Goal: Transaction & Acquisition: Purchase product/service

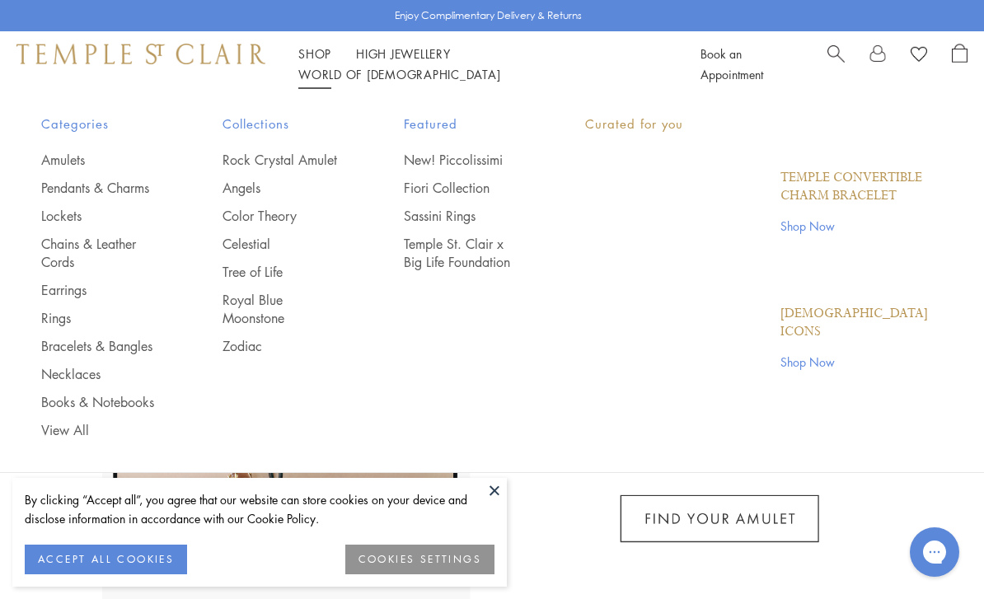
click at [316, 62] on link "Shop Shop" at bounding box center [314, 53] width 33 height 16
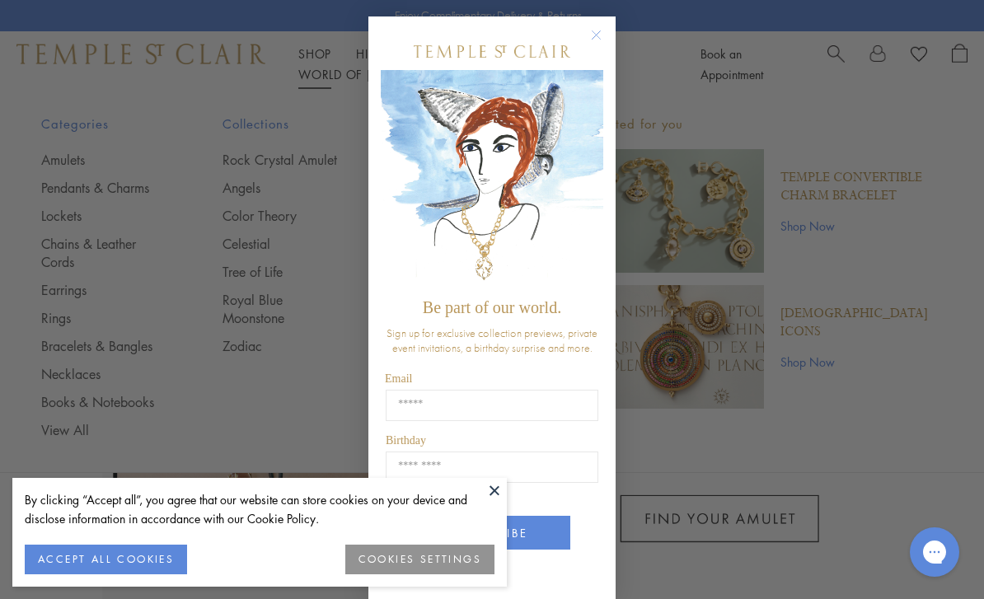
click at [596, 34] on circle "Close dialog" at bounding box center [597, 36] width 20 height 20
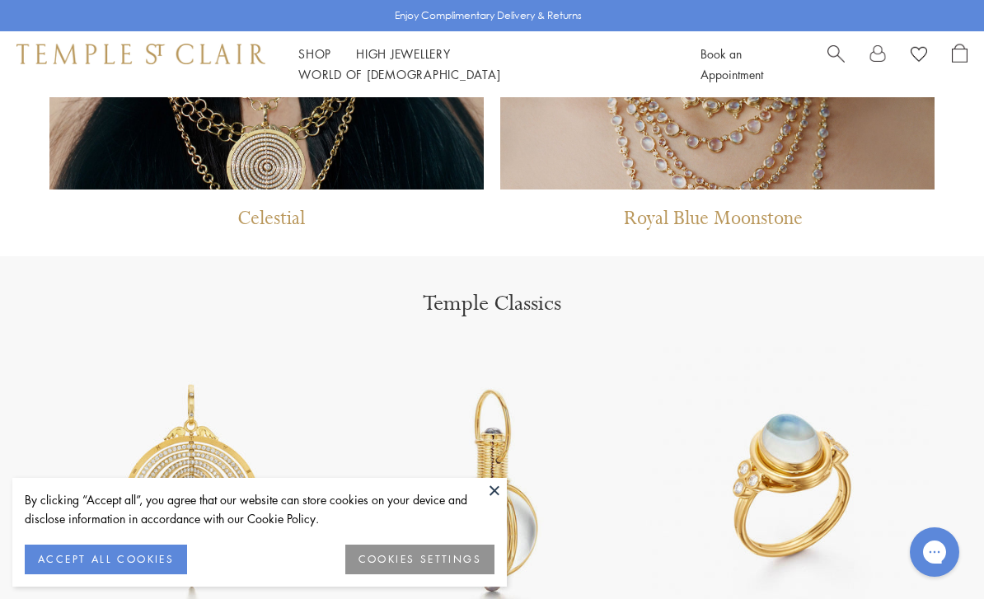
scroll to position [1477, 0]
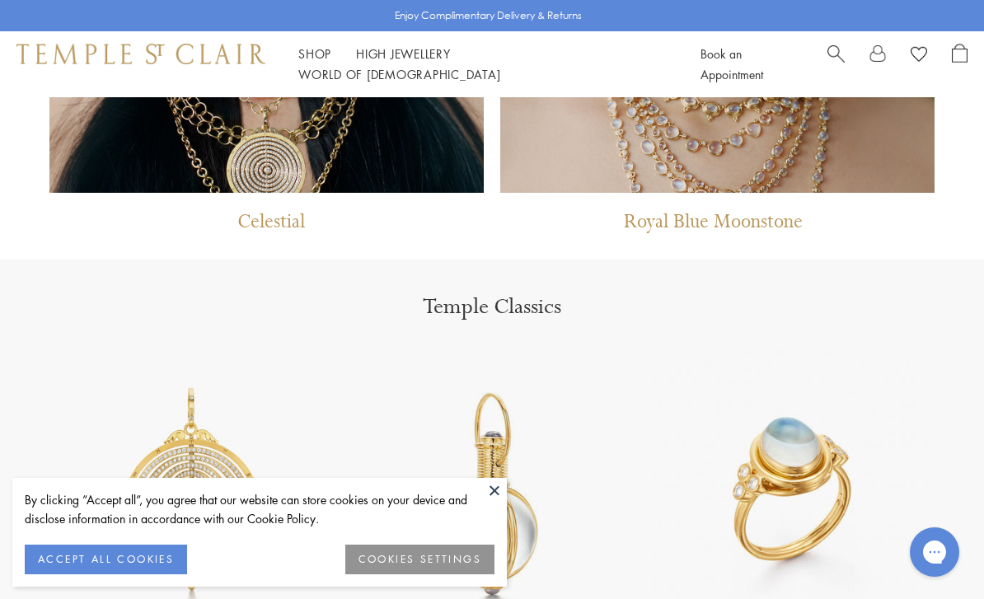
click at [315, 53] on div "Shop Shop Categories Amulets Pendants & Charms Lockets Chains & Leather Cords E…" at bounding box center [492, 64] width 984 height 66
click at [318, 62] on link "Shop Shop" at bounding box center [314, 53] width 33 height 16
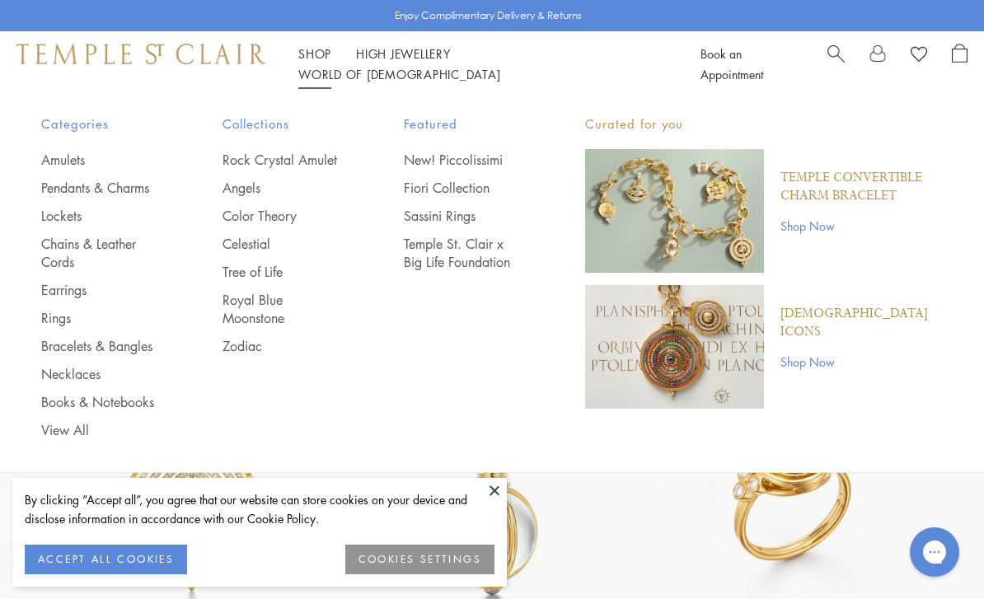
scroll to position [0, 0]
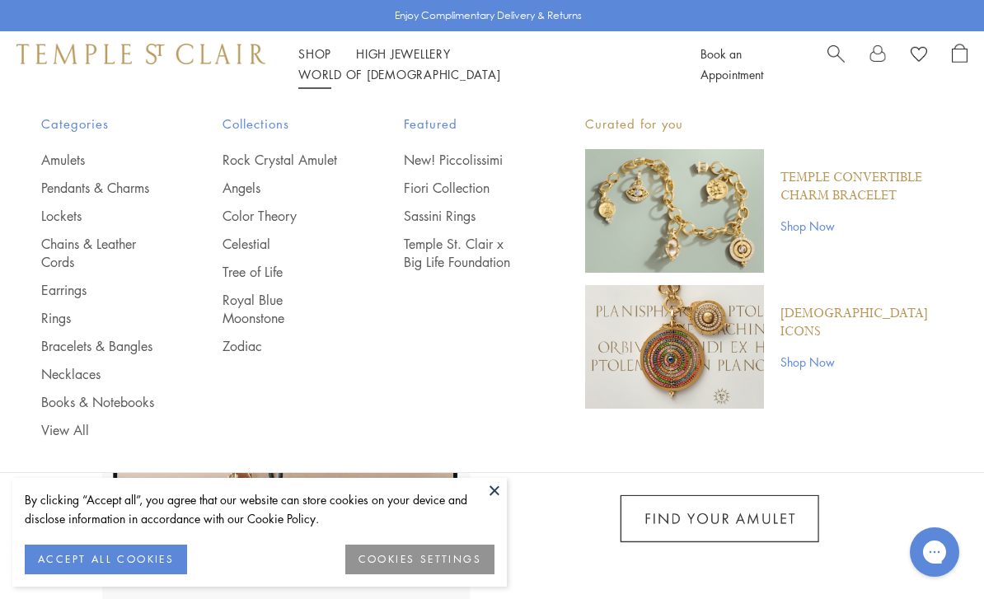
click at [243, 346] on link "Zodiac" at bounding box center [279, 346] width 115 height 18
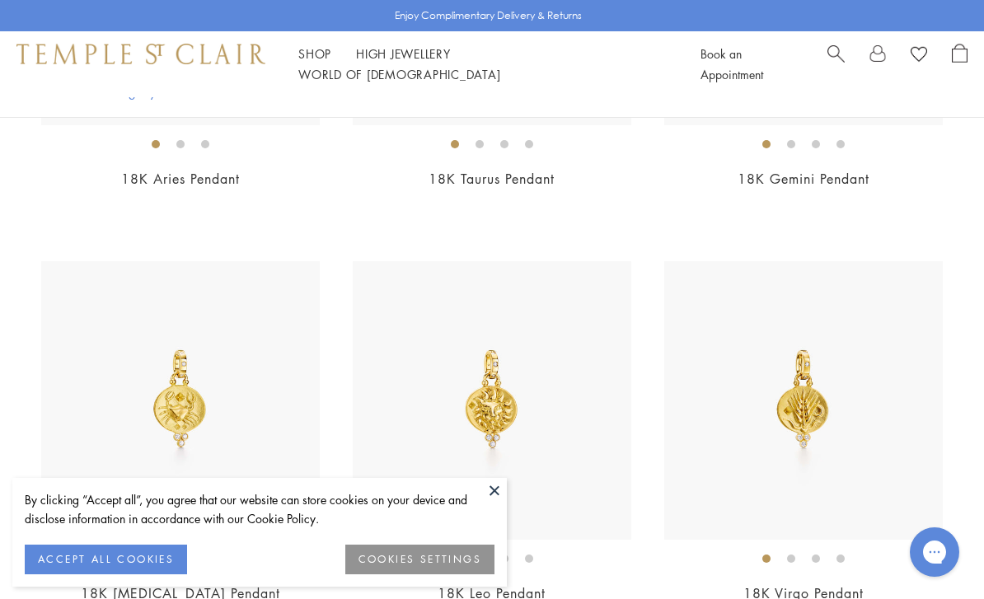
scroll to position [744, 0]
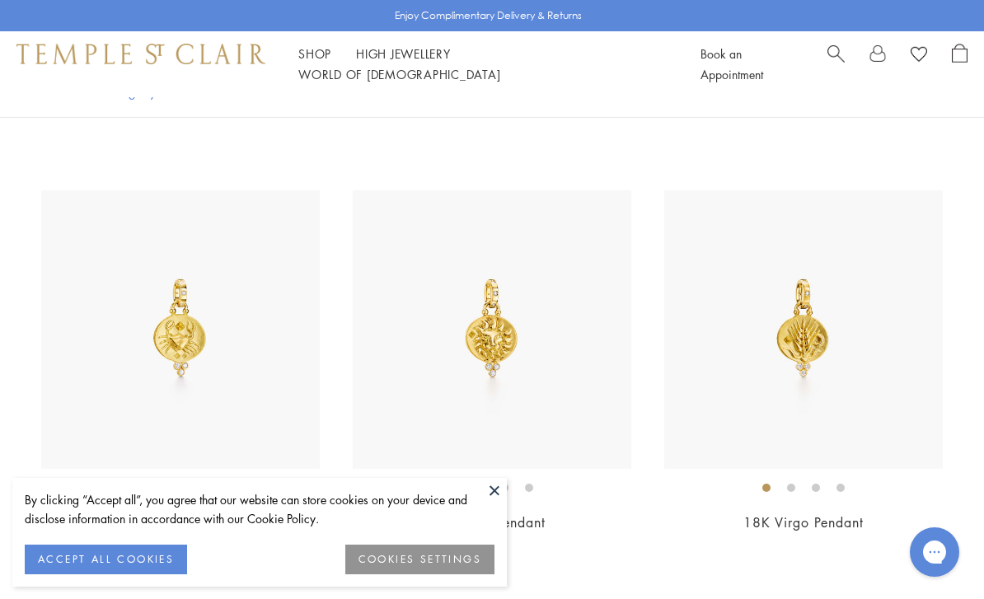
click at [755, 362] on img at bounding box center [803, 329] width 278 height 278
